Goal: Transaction & Acquisition: Purchase product/service

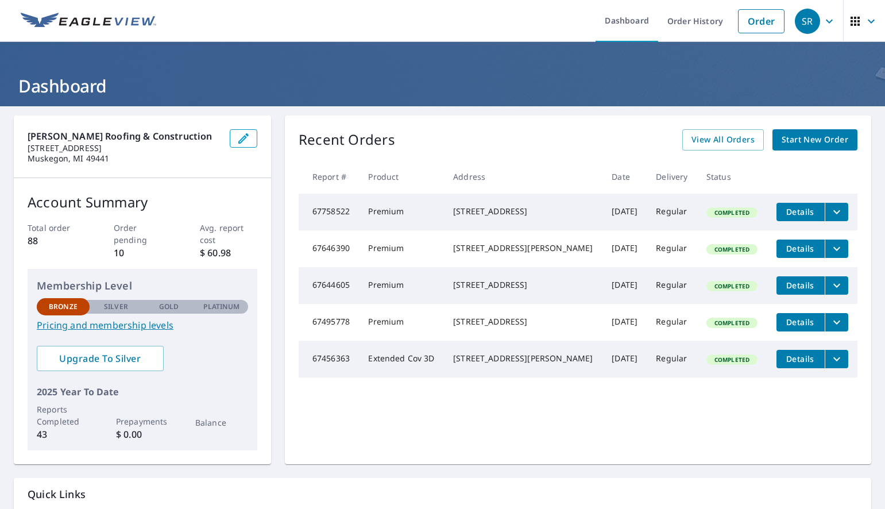
click at [799, 136] on span "Start New Order" at bounding box center [814, 140] width 67 height 14
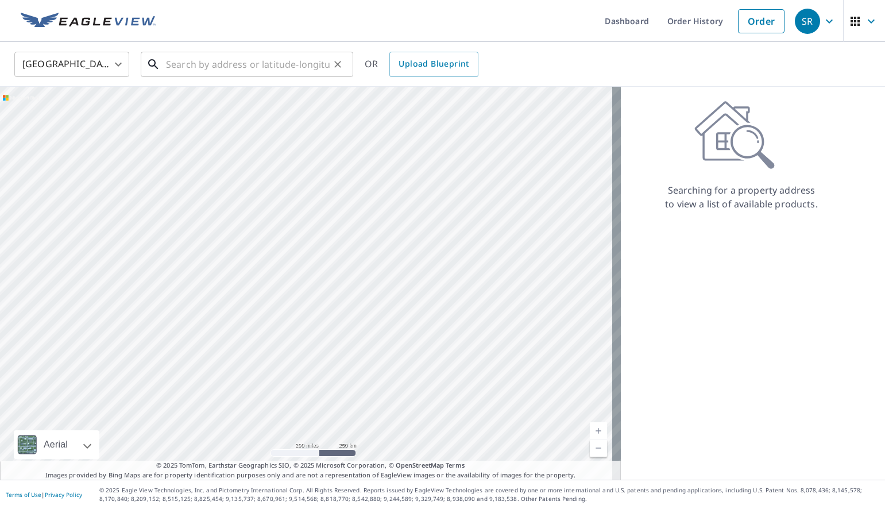
click at [212, 70] on input "text" at bounding box center [248, 64] width 164 height 32
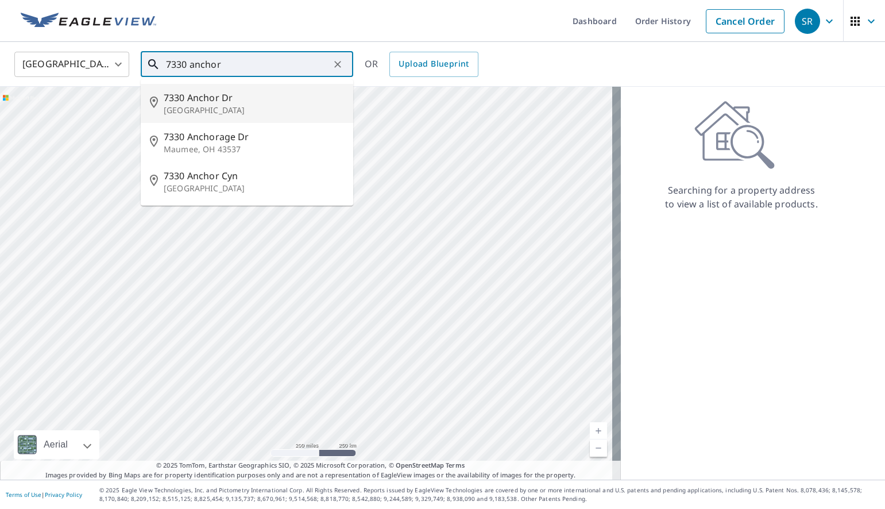
click at [216, 98] on span "7330 Anchor Dr" at bounding box center [254, 98] width 180 height 14
type input "[STREET_ADDRESS][PERSON_NAME]"
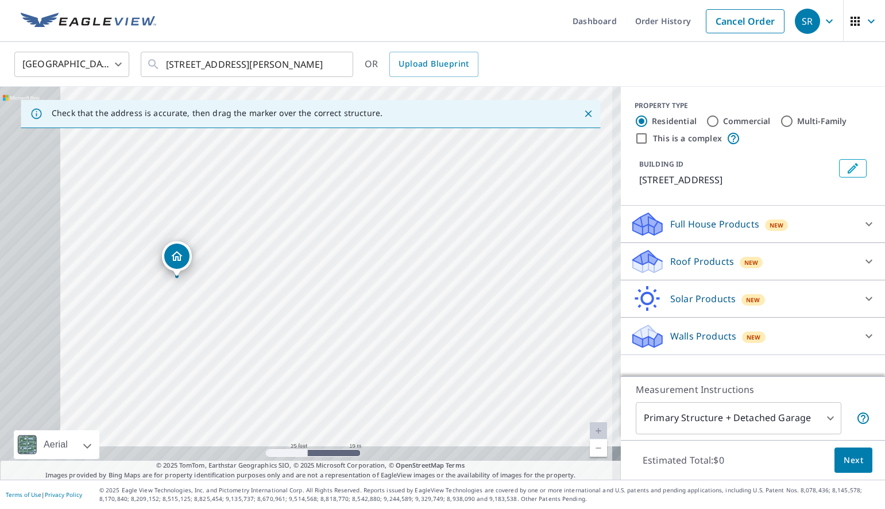
drag, startPoint x: 260, startPoint y: 313, endPoint x: 377, endPoint y: 262, distance: 127.3
click at [377, 262] on div "[STREET_ADDRESS][PERSON_NAME]" at bounding box center [310, 283] width 621 height 393
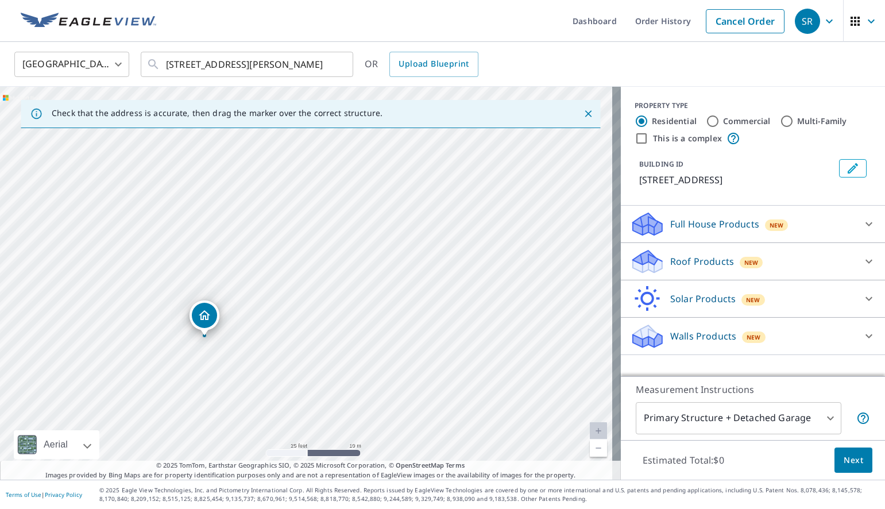
drag, startPoint x: 265, startPoint y: 301, endPoint x: 414, endPoint y: 137, distance: 221.6
click at [416, 122] on div "Check that the address is accurate, then drag the marker over the correct struc…" at bounding box center [310, 283] width 621 height 393
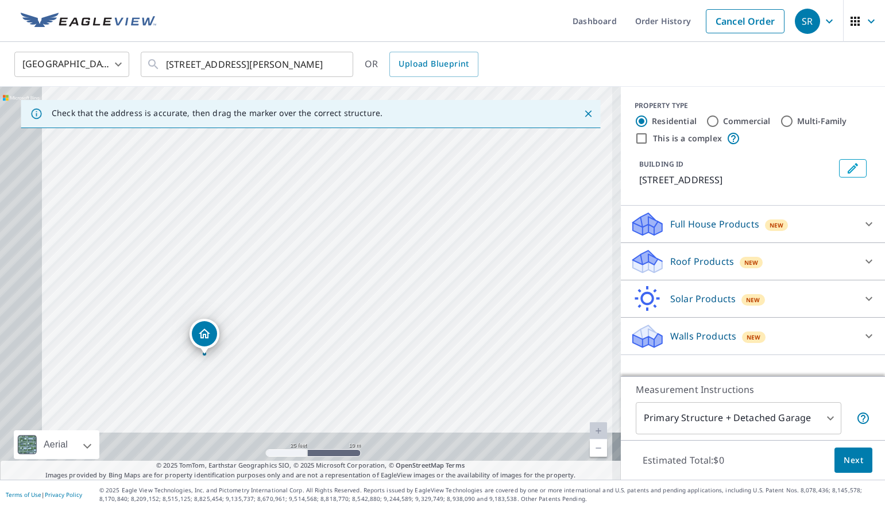
drag, startPoint x: 352, startPoint y: 226, endPoint x: 430, endPoint y: 140, distance: 115.9
click at [426, 140] on div "[STREET_ADDRESS][PERSON_NAME]" at bounding box center [310, 283] width 621 height 393
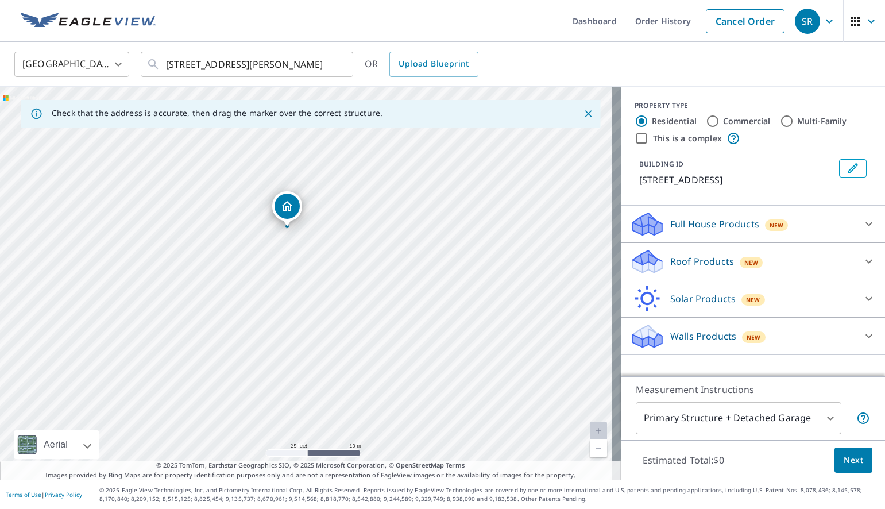
drag, startPoint x: 353, startPoint y: 309, endPoint x: 416, endPoint y: 191, distance: 134.1
click at [416, 191] on div "[STREET_ADDRESS][PERSON_NAME]" at bounding box center [310, 283] width 621 height 393
drag, startPoint x: 357, startPoint y: 191, endPoint x: 485, endPoint y: 237, distance: 136.0
click at [485, 237] on div "[STREET_ADDRESS][PERSON_NAME]" at bounding box center [310, 283] width 621 height 393
drag, startPoint x: 471, startPoint y: 245, endPoint x: 413, endPoint y: 207, distance: 68.8
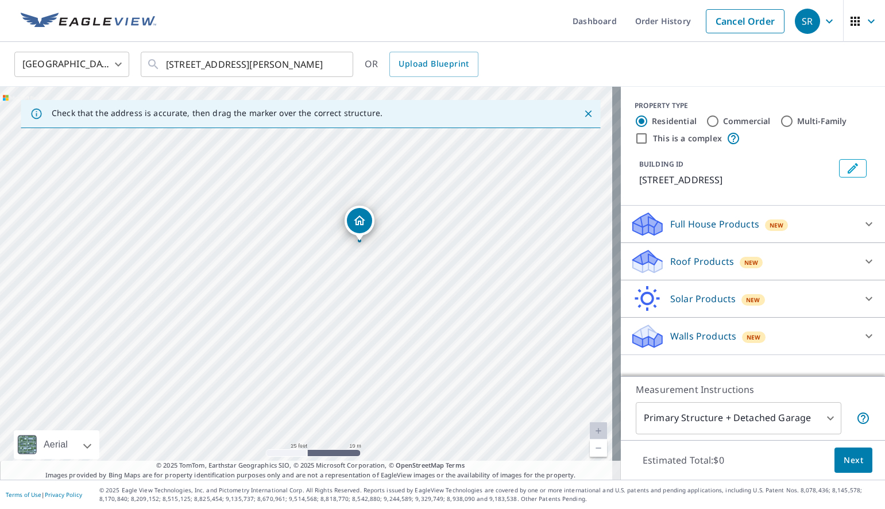
click at [413, 207] on div "[STREET_ADDRESS][PERSON_NAME]" at bounding box center [310, 283] width 621 height 393
drag, startPoint x: 501, startPoint y: 227, endPoint x: 452, endPoint y: 248, distance: 53.0
click at [452, 248] on div "[STREET_ADDRESS][PERSON_NAME]" at bounding box center [310, 283] width 621 height 393
drag, startPoint x: 355, startPoint y: 212, endPoint x: 429, endPoint y: 278, distance: 98.8
click at [429, 278] on div "[STREET_ADDRESS][PERSON_NAME]" at bounding box center [310, 283] width 621 height 393
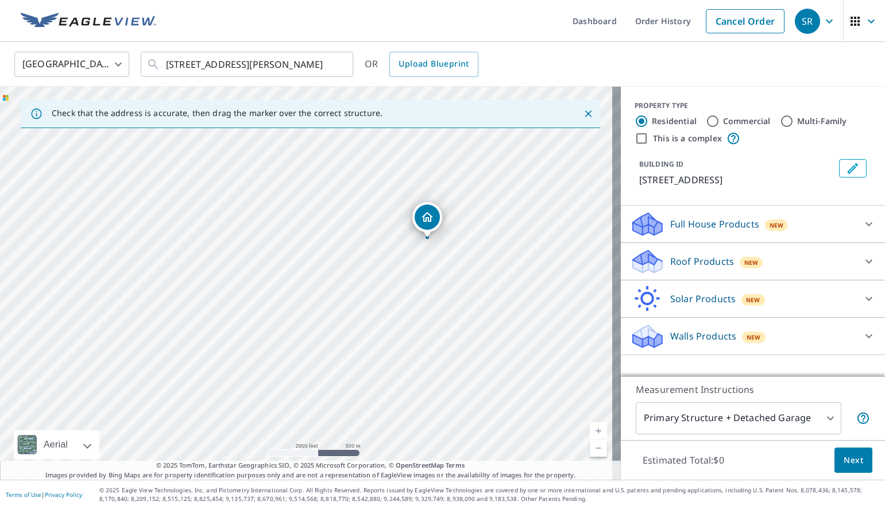
click at [717, 258] on p "Roof Products" at bounding box center [702, 261] width 64 height 14
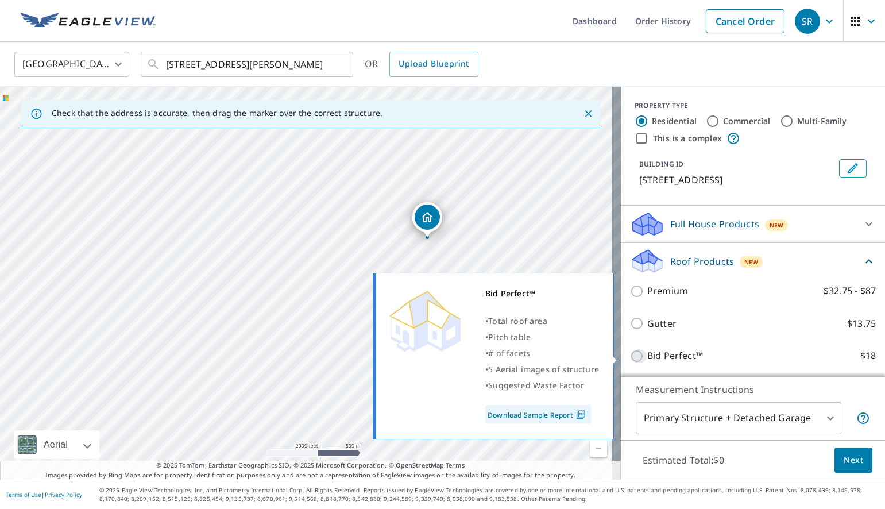
click at [630, 354] on input "Bid Perfect™ $18" at bounding box center [638, 356] width 17 height 14
checkbox input "true"
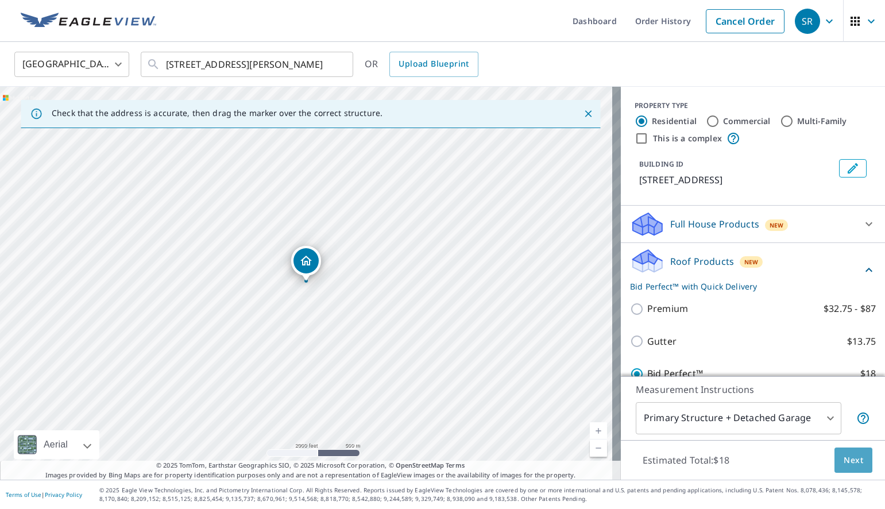
click at [843, 459] on span "Next" at bounding box center [853, 460] width 20 height 14
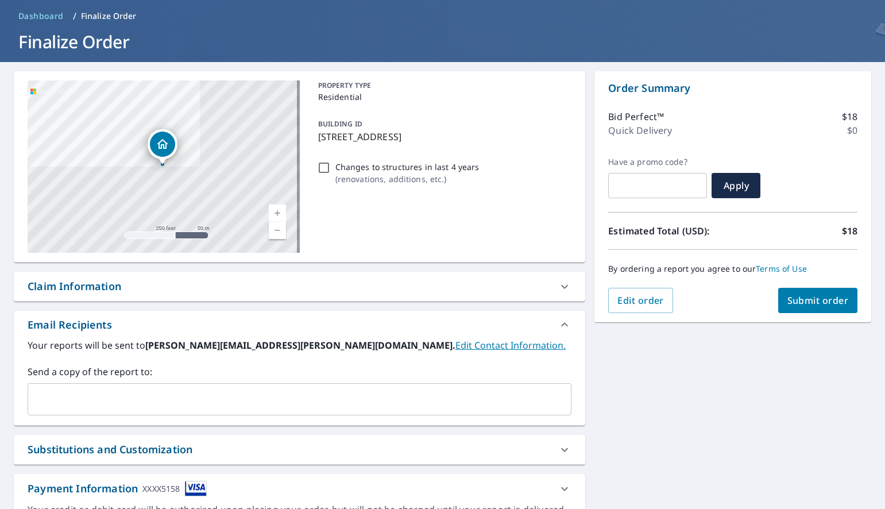
scroll to position [113, 0]
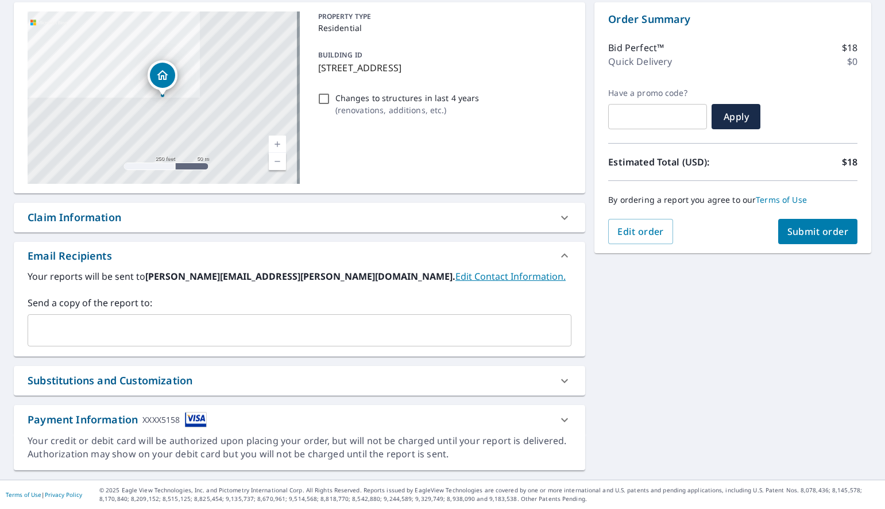
click at [805, 233] on span "Submit order" at bounding box center [817, 231] width 61 height 13
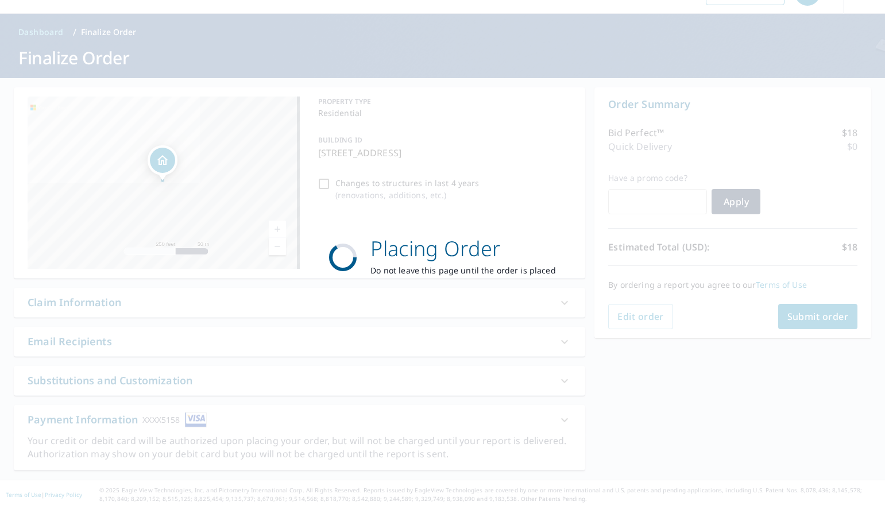
scroll to position [28, 0]
